Goal: Task Accomplishment & Management: Complete application form

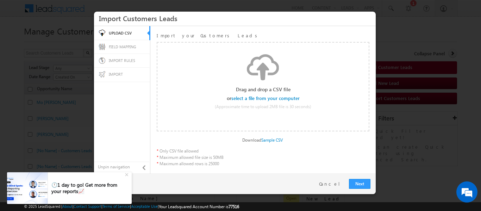
click at [283, 99] on input "file" at bounding box center [265, 98] width 67 height 5
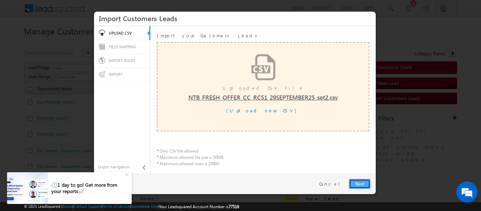
click at [365, 187] on link "Next" at bounding box center [359, 184] width 21 height 10
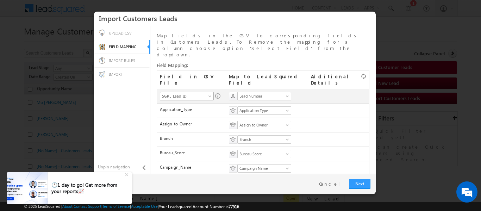
scroll to position [110, 0]
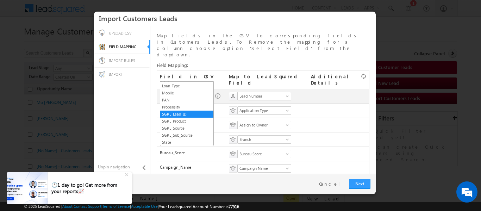
click at [207, 93] on span "SGRL_Lead_ID" at bounding box center [184, 96] width 49 height 6
click at [174, 94] on link "Mobile" at bounding box center [186, 93] width 53 height 6
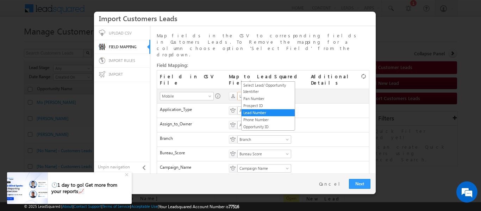
click at [261, 93] on span "Lead Number" at bounding box center [262, 96] width 49 height 6
click at [258, 121] on link "Phone Number" at bounding box center [268, 120] width 53 height 6
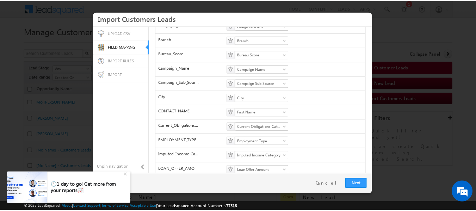
scroll to position [219, 0]
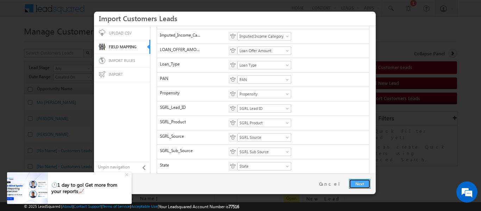
click at [361, 183] on link "Next" at bounding box center [359, 184] width 21 height 10
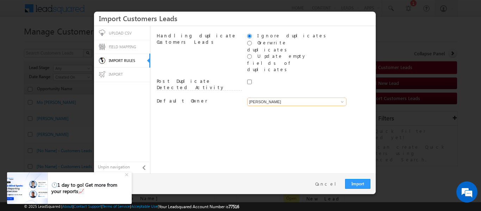
click at [270, 98] on input "[PERSON_NAME]" at bounding box center [296, 102] width 99 height 8
click at [263, 106] on link "System" at bounding box center [297, 110] width 100 height 8
type input "System"
click at [365, 184] on link "Import" at bounding box center [357, 184] width 25 height 10
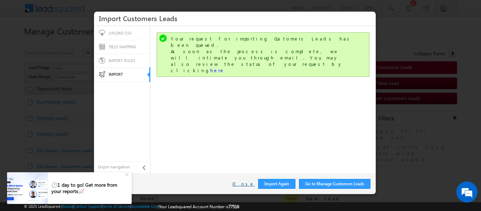
click at [246, 183] on link "Close" at bounding box center [243, 184] width 22 height 6
